Goal: Information Seeking & Learning: Learn about a topic

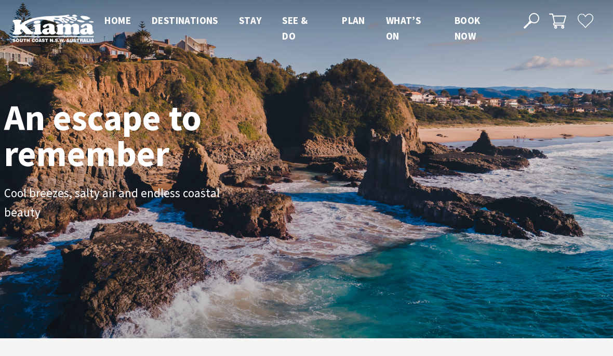
scroll to position [163, 606]
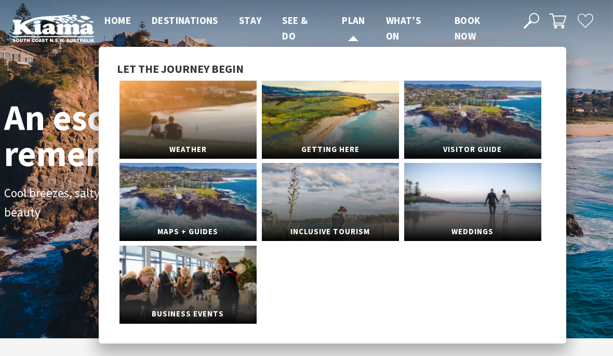
click at [355, 27] on link "Plan" at bounding box center [353, 21] width 23 height 14
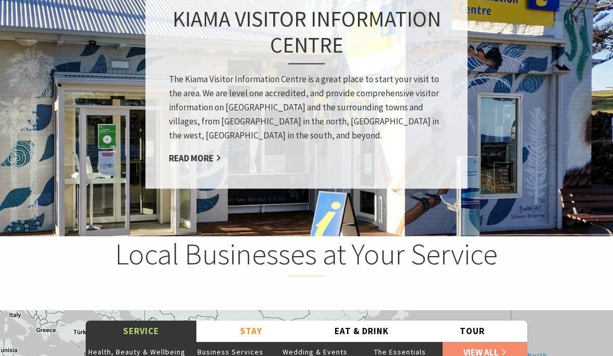
scroll to position [972, 0]
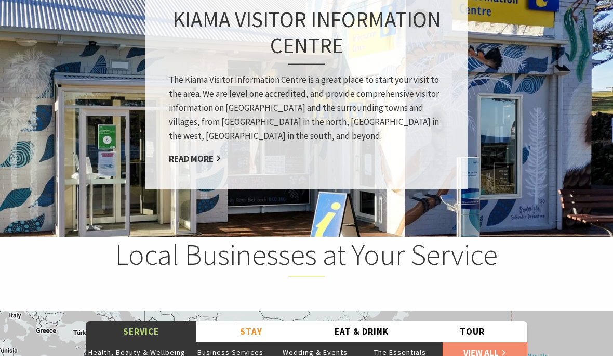
click at [491, 341] on button "Tour" at bounding box center [472, 331] width 111 height 21
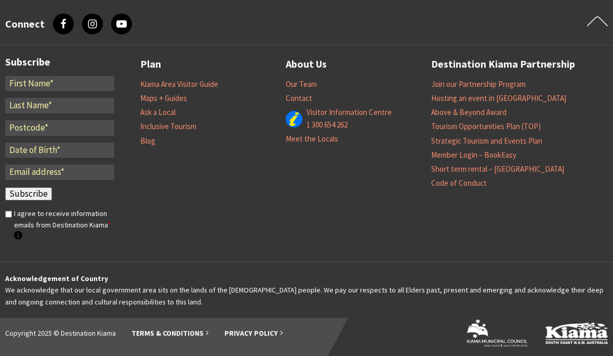
scroll to position [2052, 0]
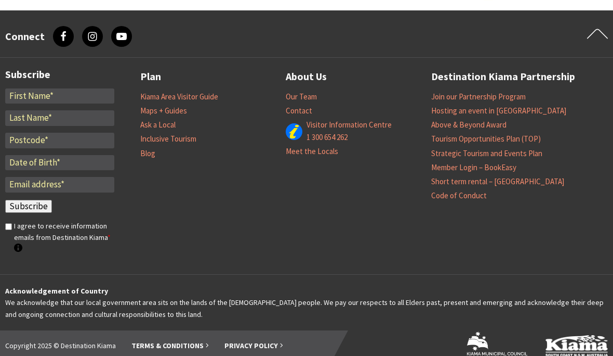
click at [211, 102] on link "Kiama Area Visitor Guide" at bounding box center [179, 97] width 78 height 10
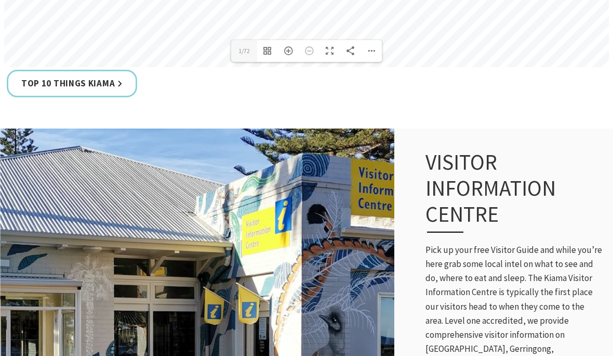
scroll to position [740, 0]
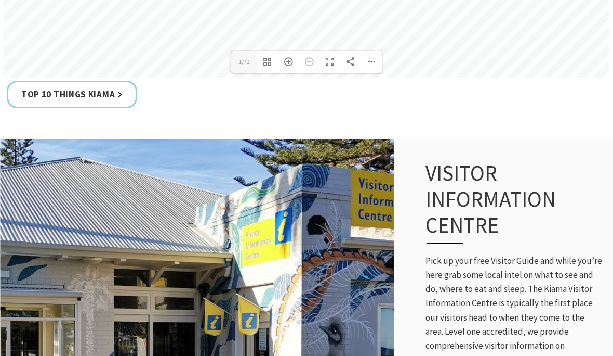
click at [98, 90] on link "Top 10 Things Kiama" at bounding box center [72, 95] width 130 height 28
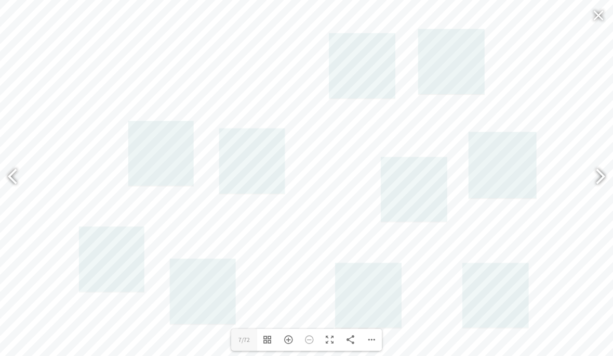
click at [600, 196] on div at bounding box center [596, 178] width 24 height 38
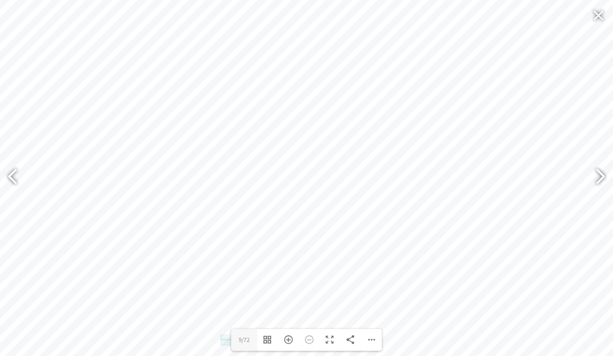
click at [596, 193] on div at bounding box center [596, 178] width 24 height 38
click at [599, 196] on div at bounding box center [596, 178] width 24 height 38
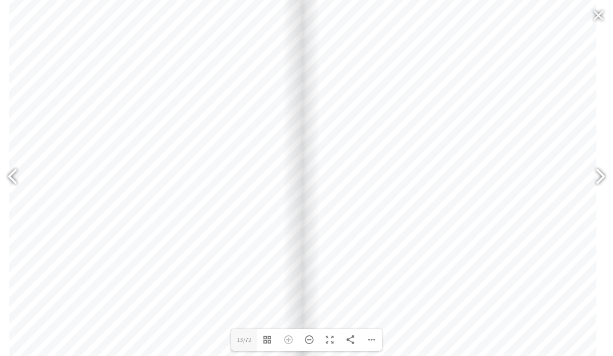
click at [598, 196] on div at bounding box center [596, 178] width 24 height 38
click at [597, 196] on div at bounding box center [596, 178] width 24 height 38
click at [600, 196] on div at bounding box center [596, 178] width 24 height 38
click at [599, 196] on div at bounding box center [596, 178] width 24 height 38
click at [598, 196] on div at bounding box center [596, 178] width 24 height 38
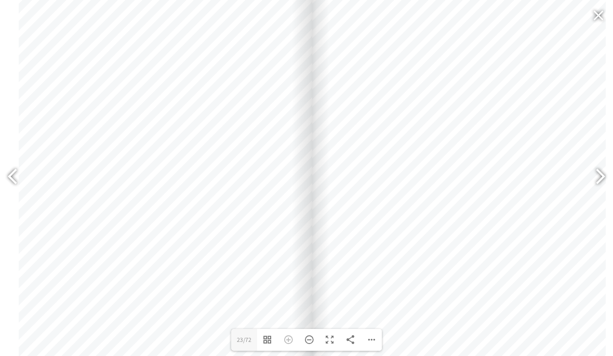
click at [598, 196] on div at bounding box center [596, 178] width 24 height 38
click at [604, 196] on div at bounding box center [596, 178] width 24 height 38
click at [600, 196] on div at bounding box center [596, 178] width 24 height 38
click at [607, 196] on div at bounding box center [596, 178] width 24 height 38
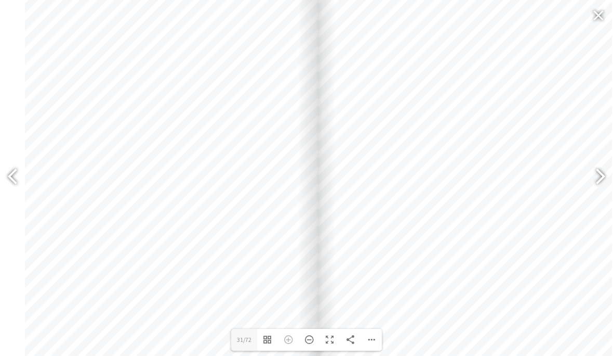
click at [606, 196] on div at bounding box center [596, 178] width 24 height 38
type input "33"
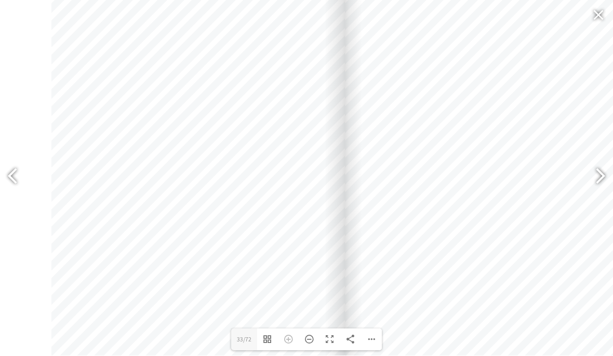
scroll to position [1297, 0]
